Goal: Find specific page/section

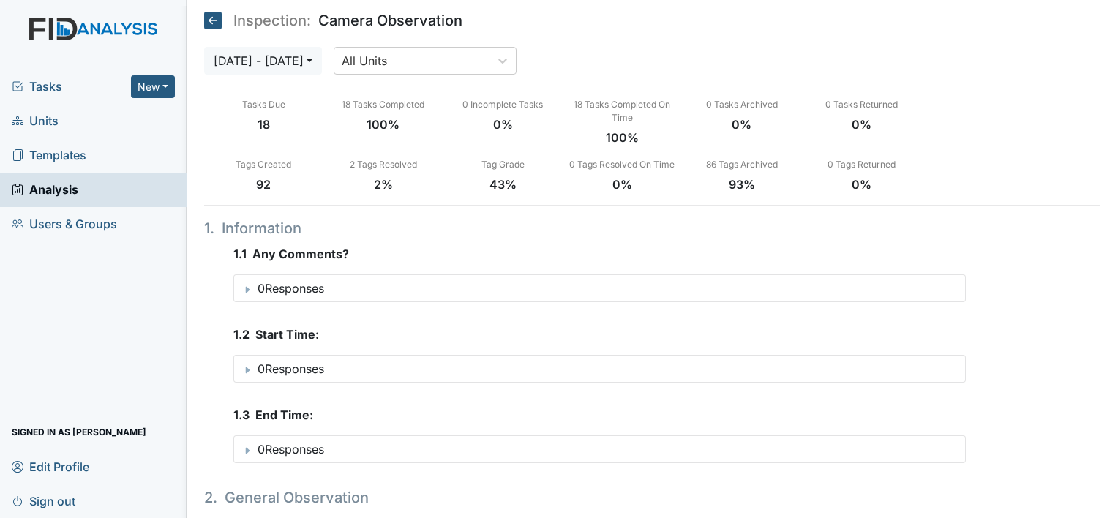
click at [40, 123] on span "Units" at bounding box center [35, 121] width 47 height 23
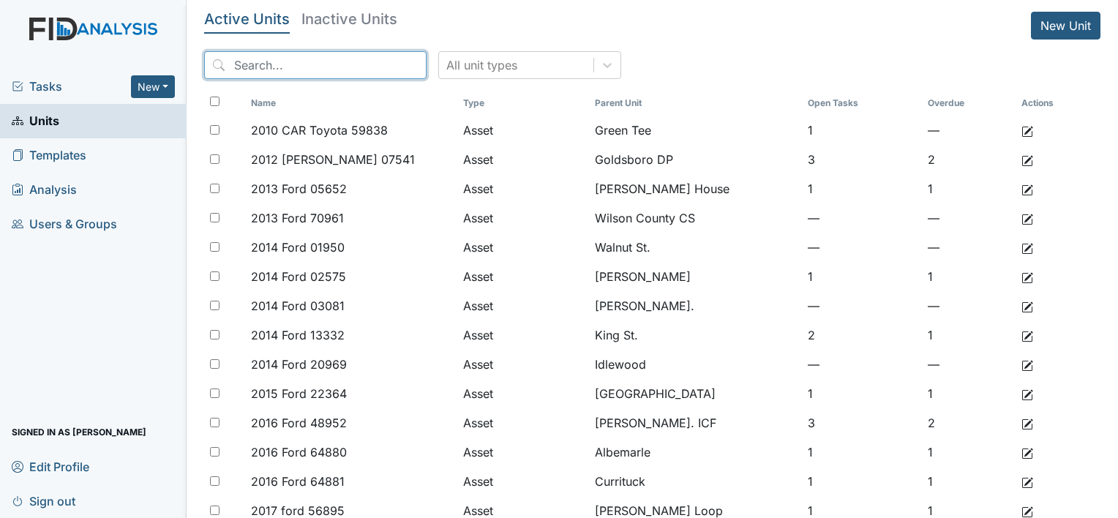
click at [321, 70] on input "search" at bounding box center [315, 65] width 222 height 28
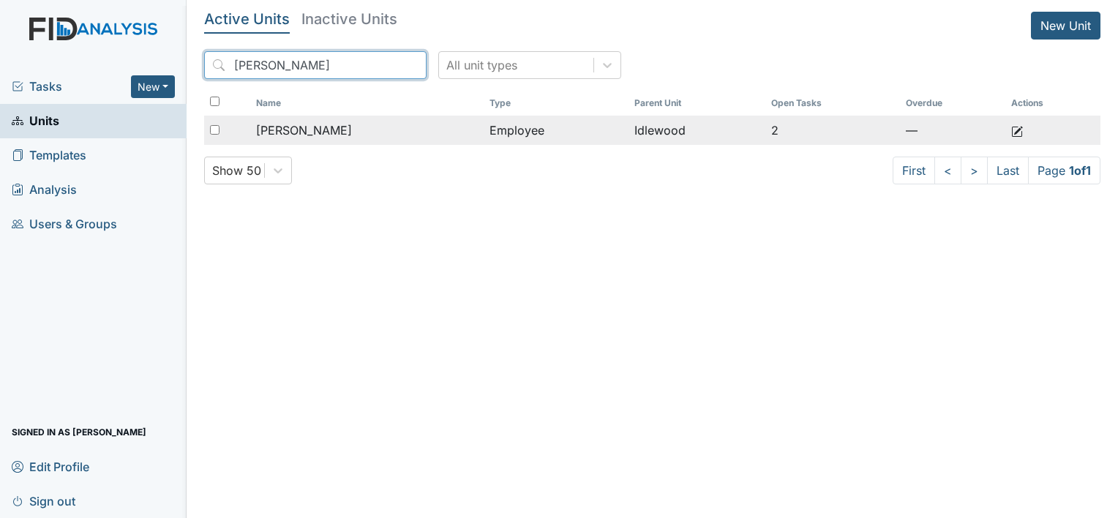
type input "nakia"
click at [315, 128] on span "Johnson, Nakia" at bounding box center [304, 130] width 96 height 18
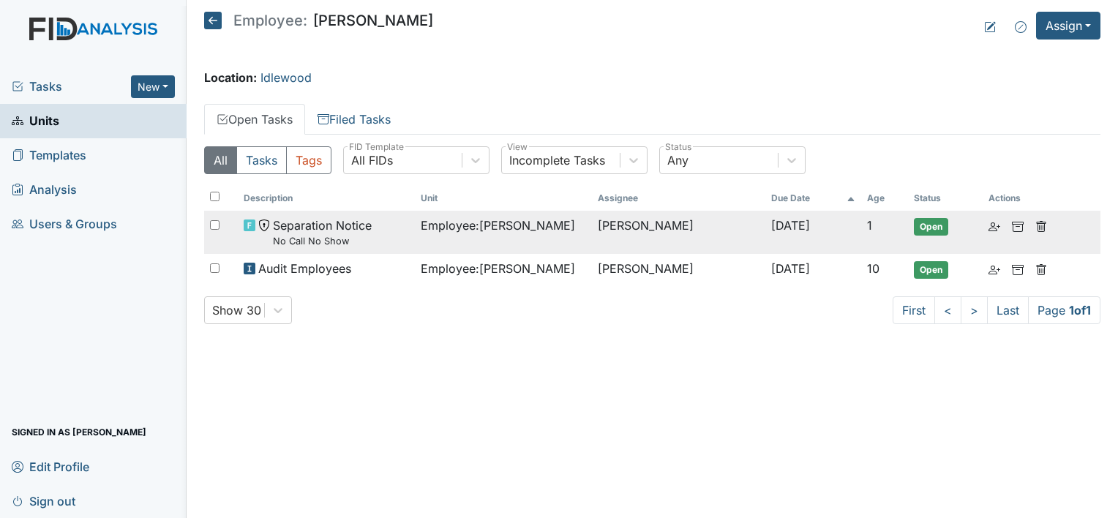
click at [337, 235] on small "No Call No Show" at bounding box center [322, 241] width 99 height 14
